Goal: Task Accomplishment & Management: Use online tool/utility

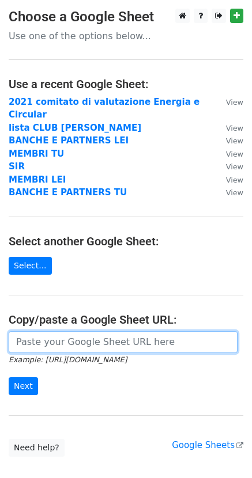
click at [53, 331] on input "url" at bounding box center [123, 342] width 229 height 22
paste input "[URL][DOMAIN_NAME]"
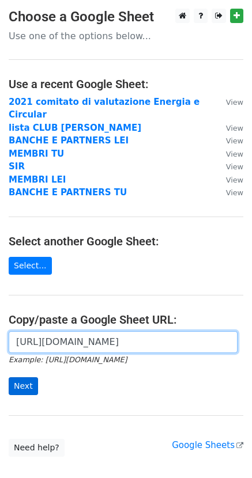
type input "https://docs.google.com/spreadsheets/d/178SVblFyvMBPRg4t9GR_MtGThogVADiPov8Lrvg…"
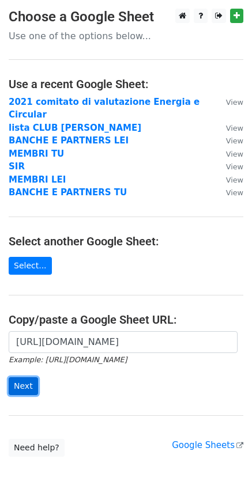
click at [21, 378] on input "Next" at bounding box center [23, 387] width 29 height 18
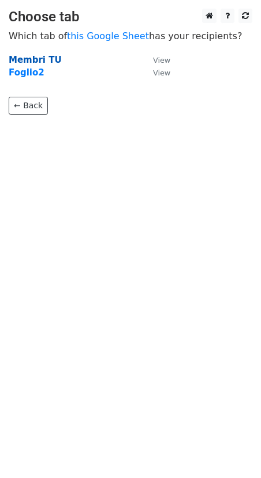
click at [25, 58] on strong "Membri TU" at bounding box center [35, 60] width 53 height 10
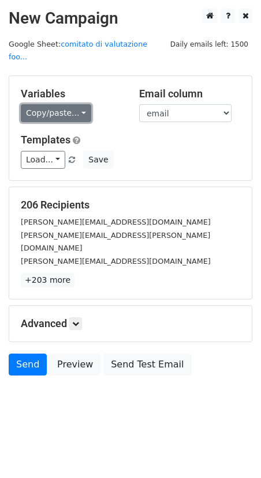
click at [81, 104] on link "Copy/paste..." at bounding box center [56, 113] width 70 height 18
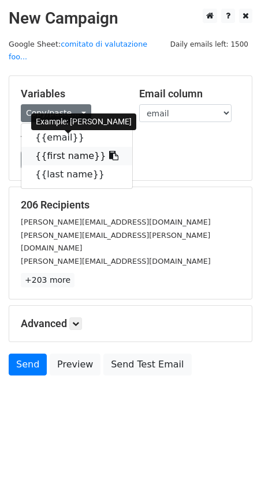
click at [56, 147] on link "{{first name}}" at bounding box center [76, 156] width 111 height 18
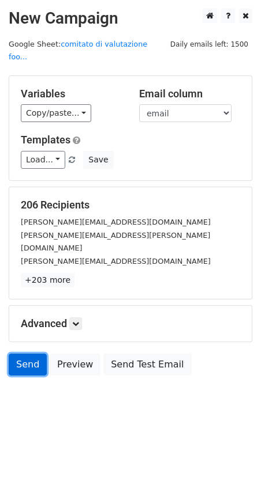
click at [25, 354] on link "Send" at bounding box center [28, 365] width 38 height 22
